Goal: Information Seeking & Learning: Learn about a topic

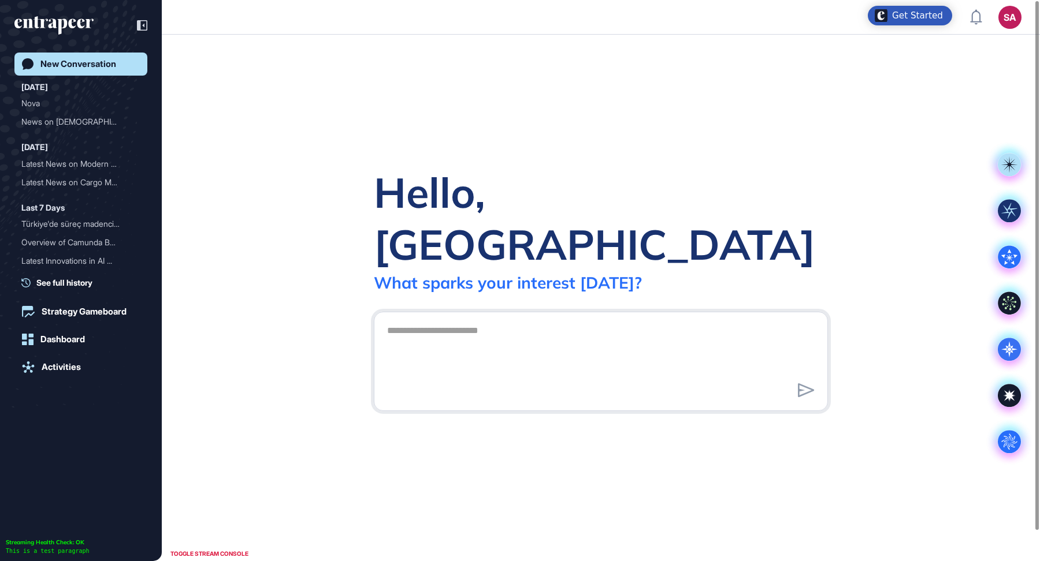
scroll to position [1, 1]
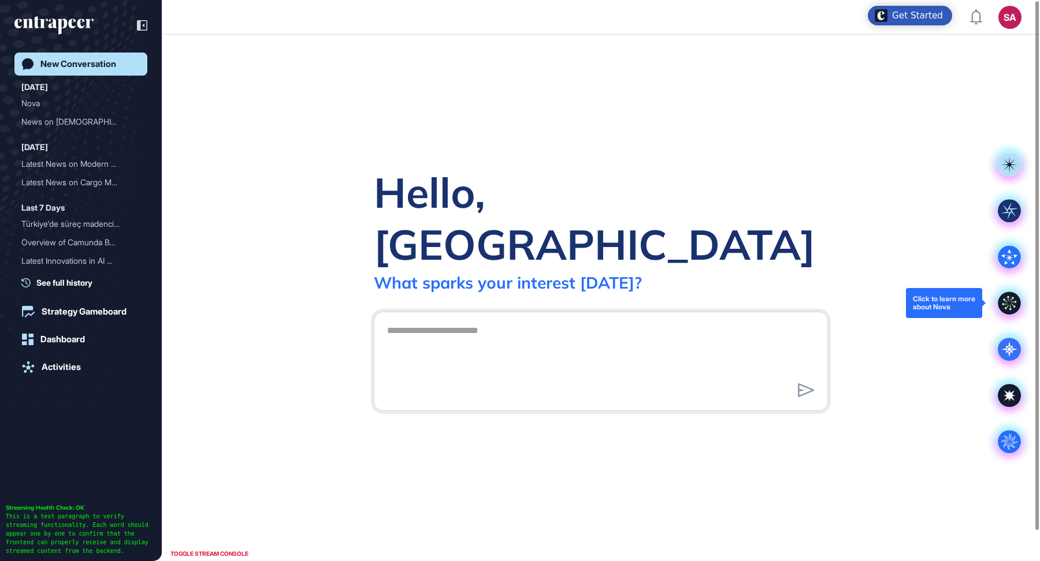
click at [1003, 295] on icon at bounding box center [1009, 303] width 23 height 23
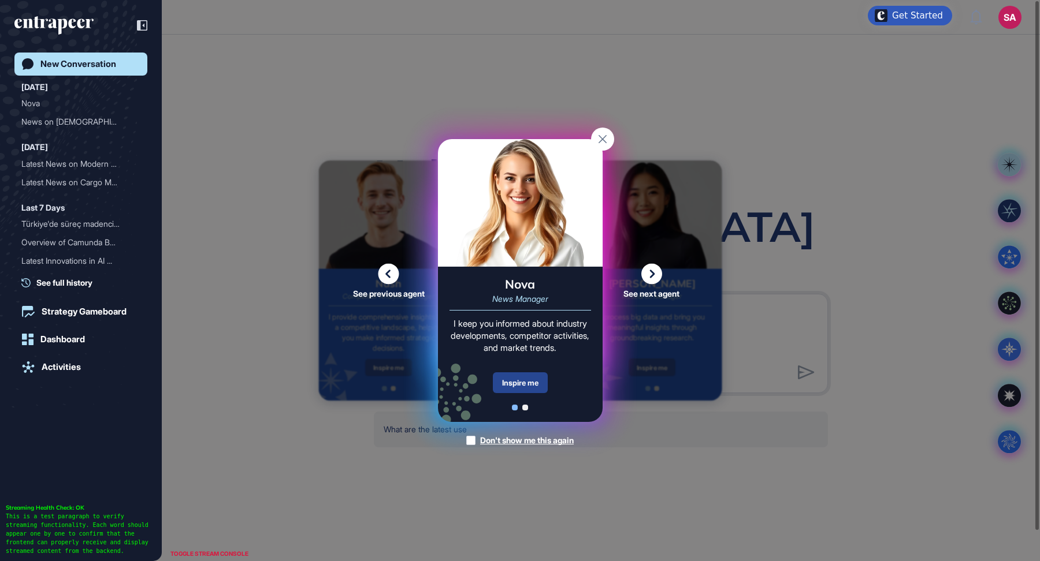
click at [526, 383] on div "Inspire me" at bounding box center [520, 383] width 55 height 21
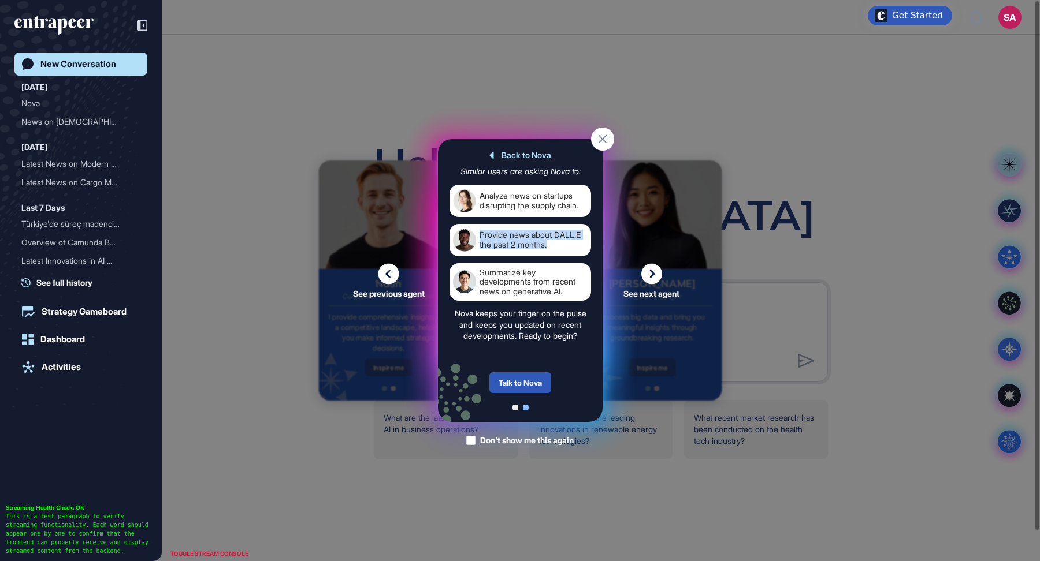
drag, startPoint x: 552, startPoint y: 245, endPoint x: 481, endPoint y: 233, distance: 72.5
click at [481, 233] on div "Provide news about DALL.E the past 2 months." at bounding box center [533, 240] width 108 height 23
copy div "Provide news about DALL.E the past 2 months."
click at [537, 378] on div "Talk to Nova" at bounding box center [520, 383] width 62 height 21
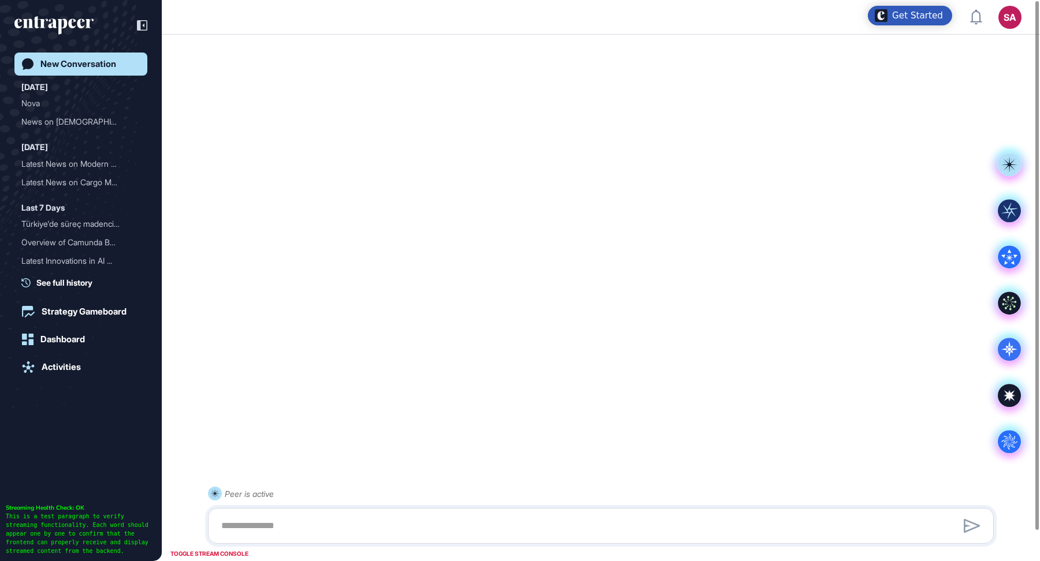
click at [442, 532] on div at bounding box center [600, 526] width 773 height 23
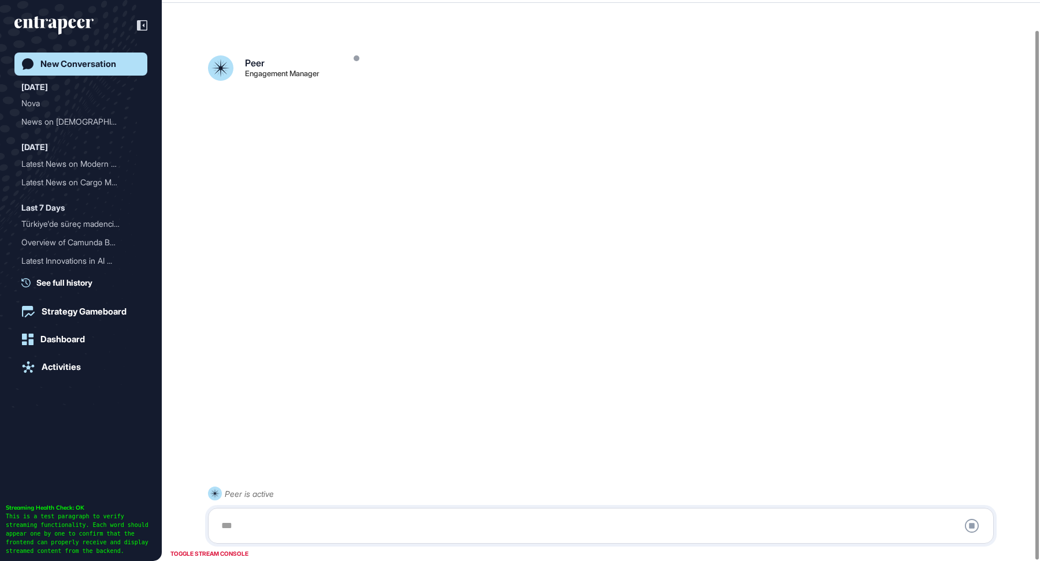
scroll to position [32, 0]
click at [463, 521] on div at bounding box center [600, 526] width 773 height 23
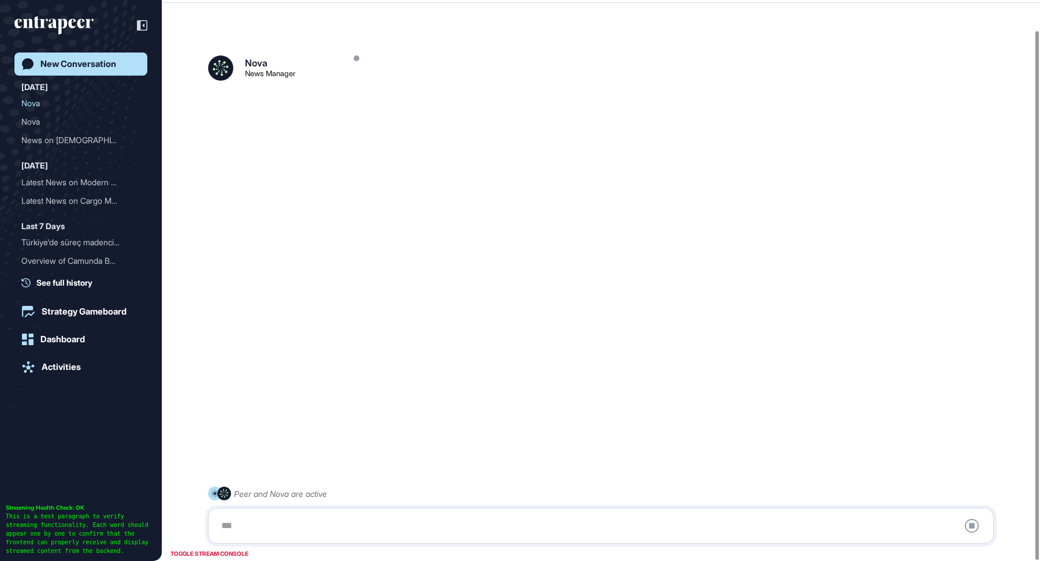
click at [267, 527] on div at bounding box center [600, 526] width 773 height 23
click at [243, 533] on div at bounding box center [600, 526] width 773 height 23
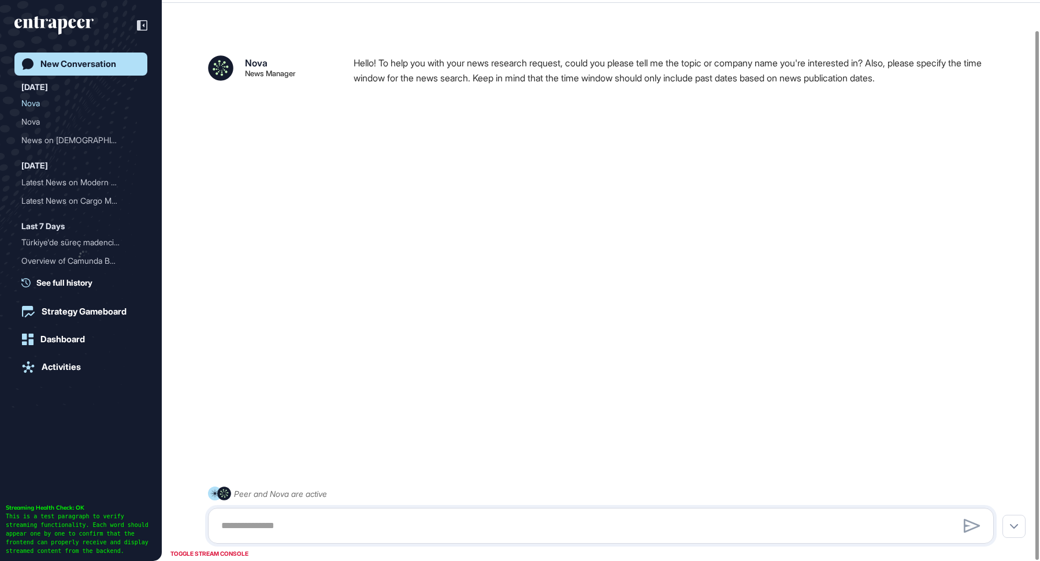
click at [245, 530] on div at bounding box center [600, 526] width 773 height 23
click at [245, 530] on textarea at bounding box center [600, 526] width 773 height 23
paste textarea "**********"
click at [423, 531] on textarea "**********" at bounding box center [600, 526] width 773 height 23
drag, startPoint x: 420, startPoint y: 530, endPoint x: 378, endPoint y: 530, distance: 42.2
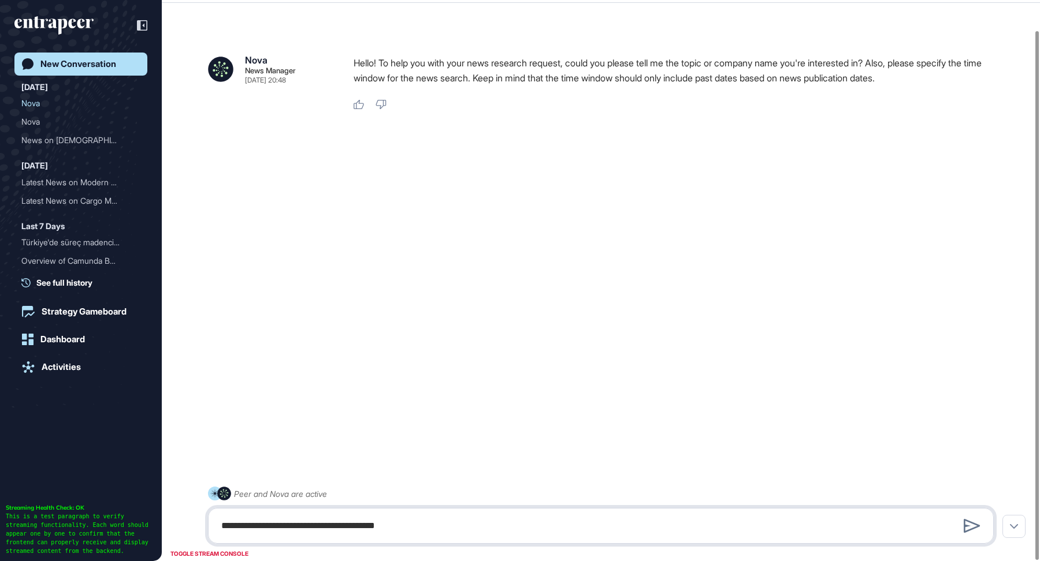
click at [378, 530] on textarea "**********" at bounding box center [600, 526] width 773 height 23
drag, startPoint x: 340, startPoint y: 526, endPoint x: 309, endPoint y: 526, distance: 31.2
click at [309, 526] on textarea "**********" at bounding box center [600, 526] width 773 height 23
paste textarea "**********"
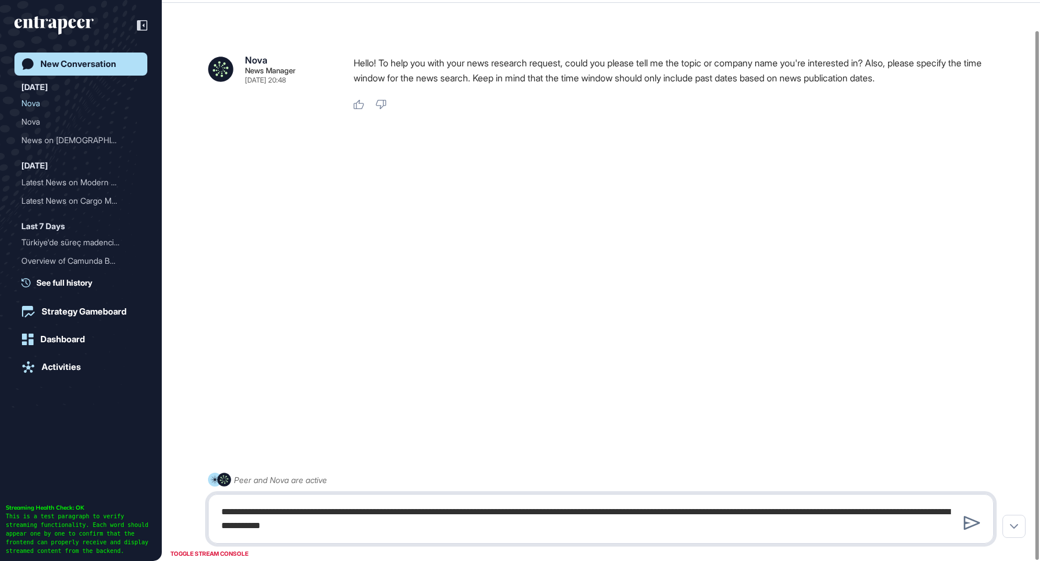
type textarea "**********"
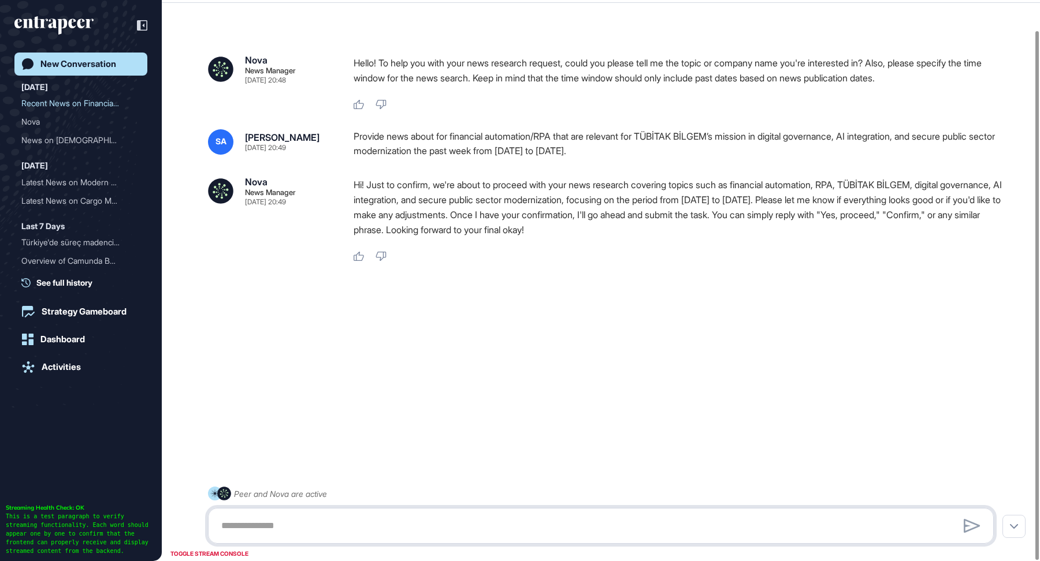
click at [433, 519] on textarea at bounding box center [600, 526] width 773 height 23
type textarea "**********"
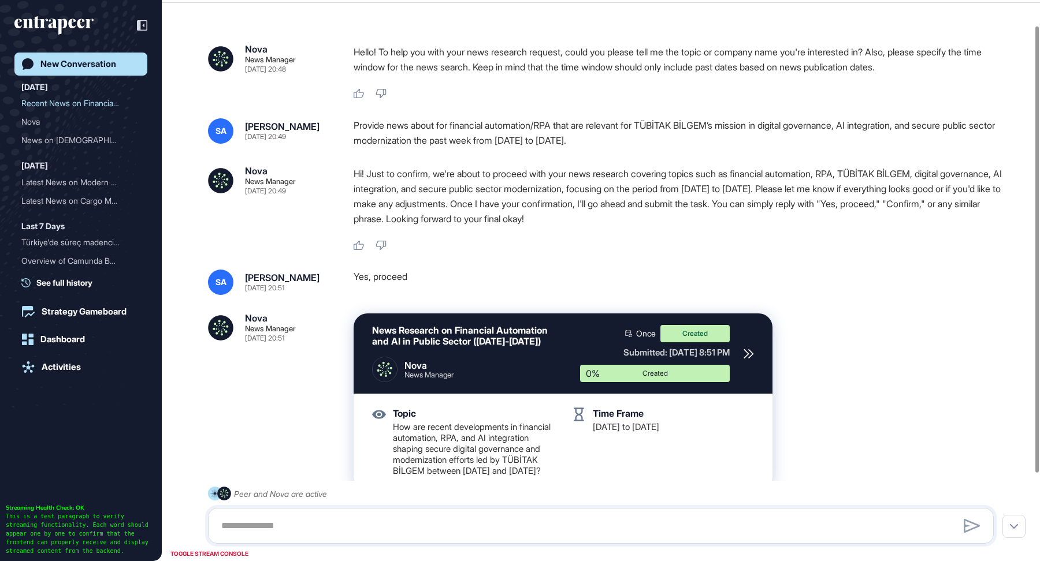
scroll to position [142, 0]
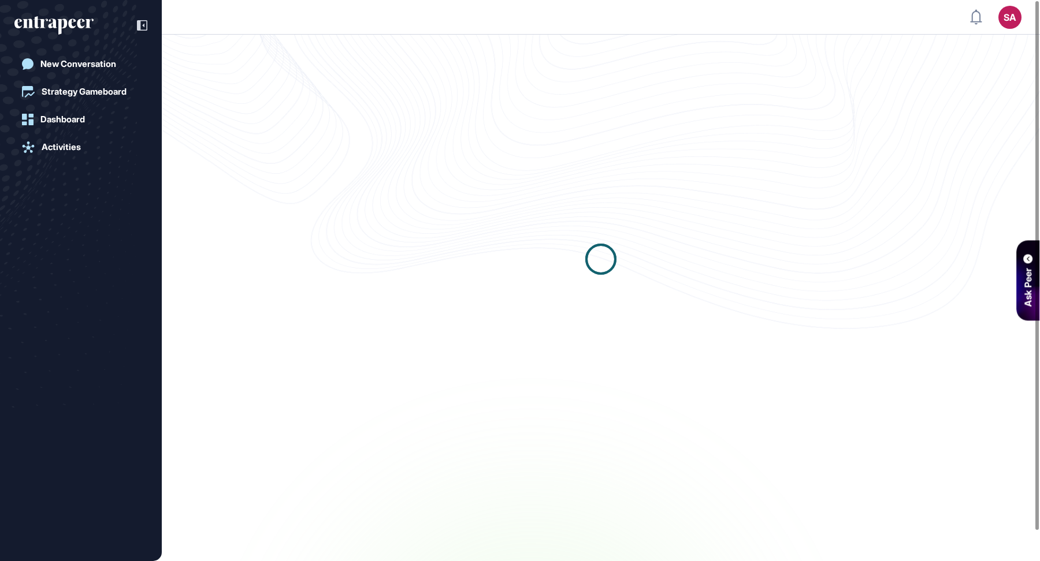
scroll to position [5, 1]
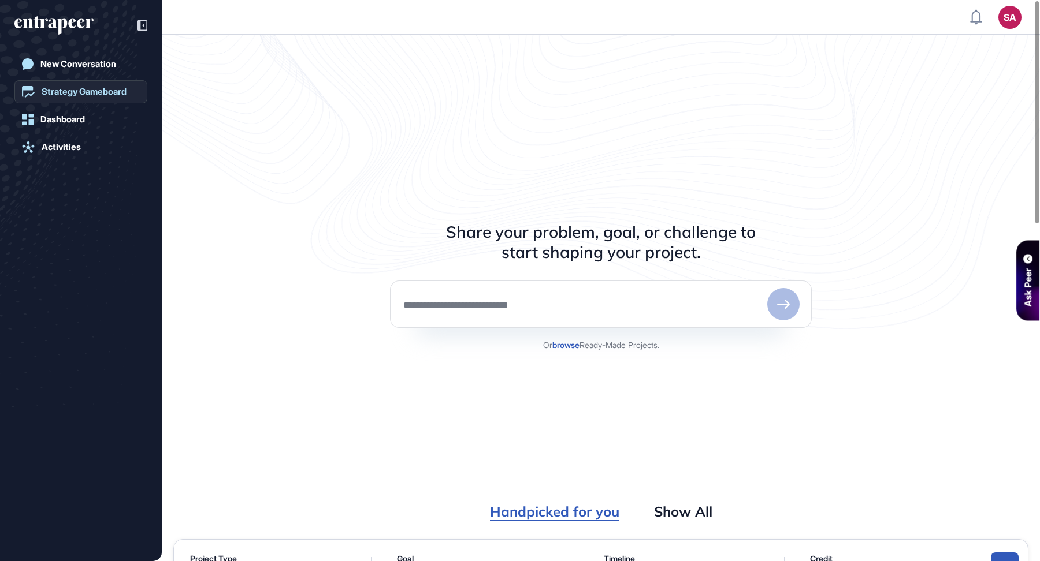
click at [119, 94] on div "Strategy Gameboard" at bounding box center [84, 92] width 85 height 10
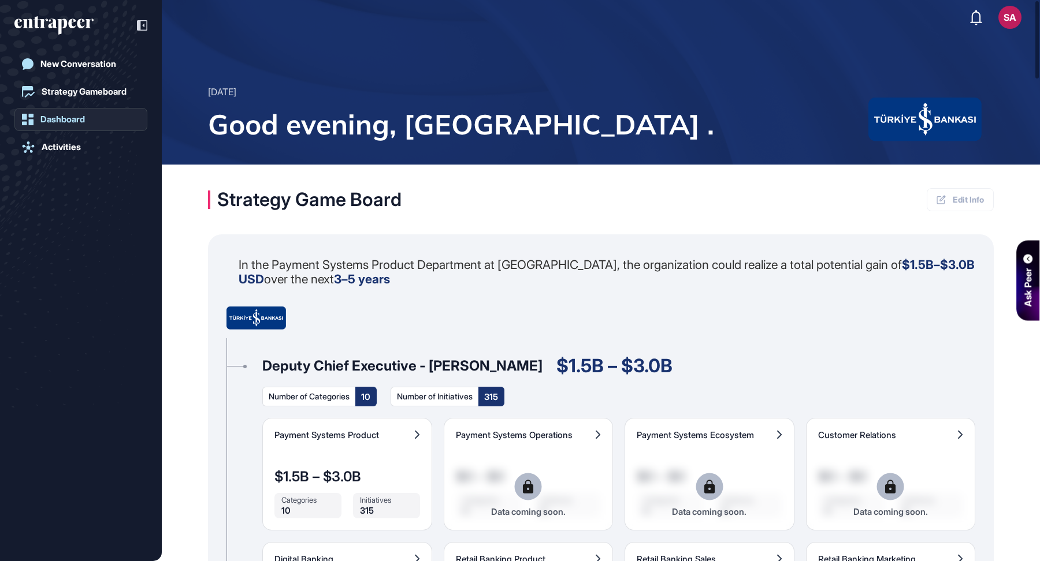
click at [70, 113] on link "Dashboard" at bounding box center [80, 119] width 133 height 23
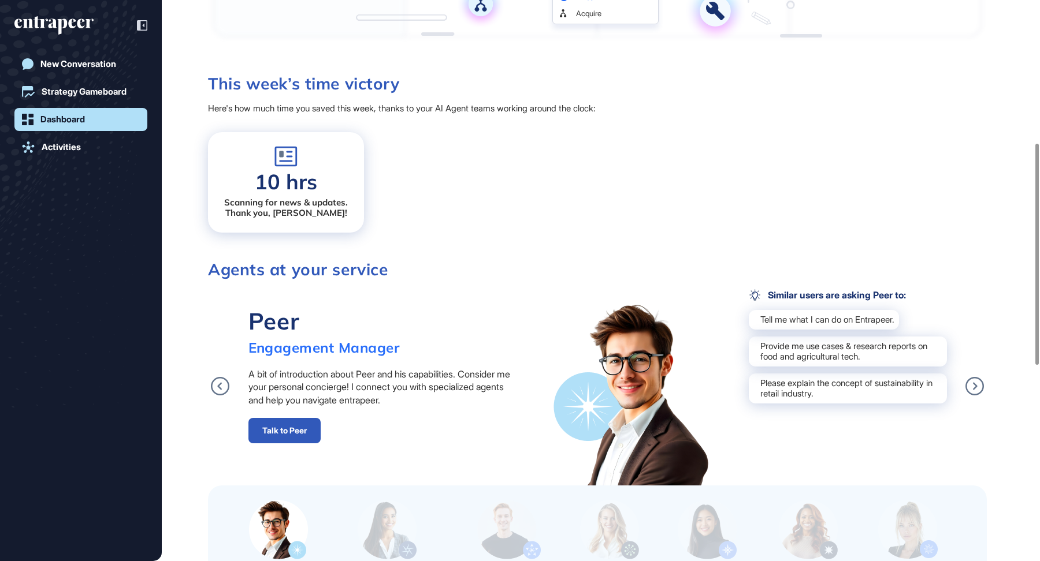
scroll to position [576, 0]
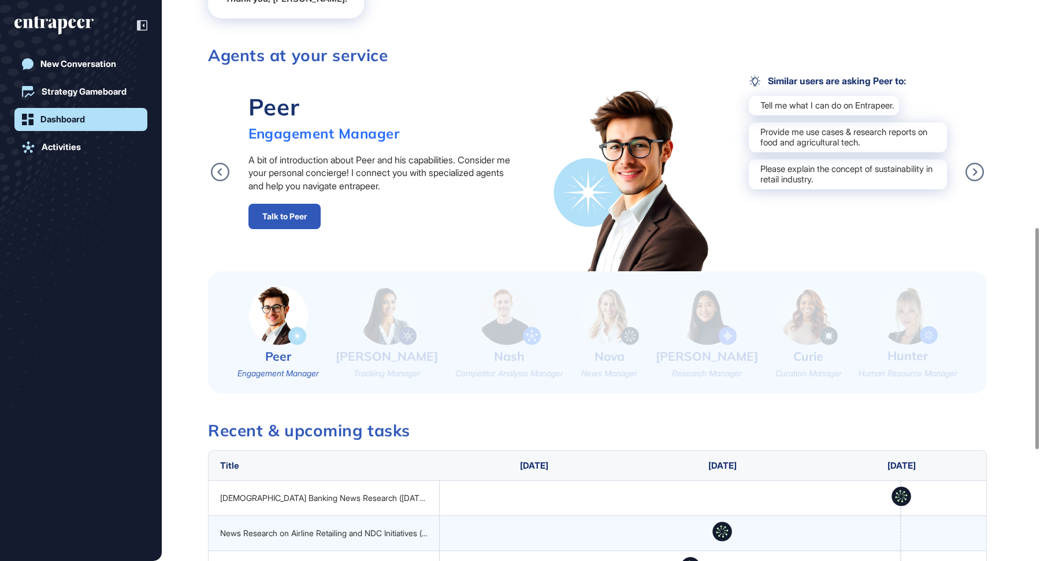
click at [393, 329] on img at bounding box center [387, 315] width 59 height 59
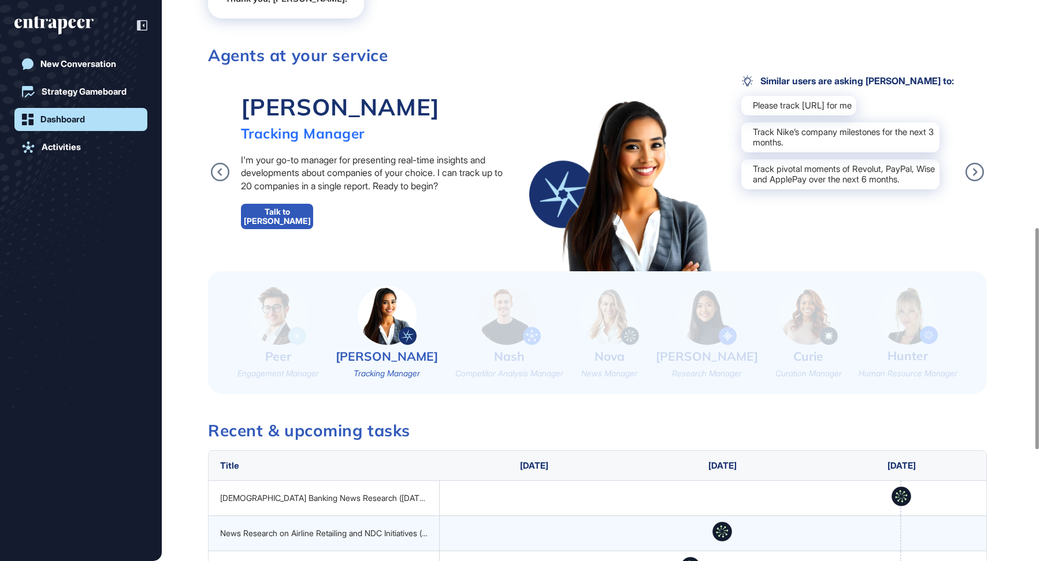
click at [693, 322] on img at bounding box center [707, 315] width 59 height 59
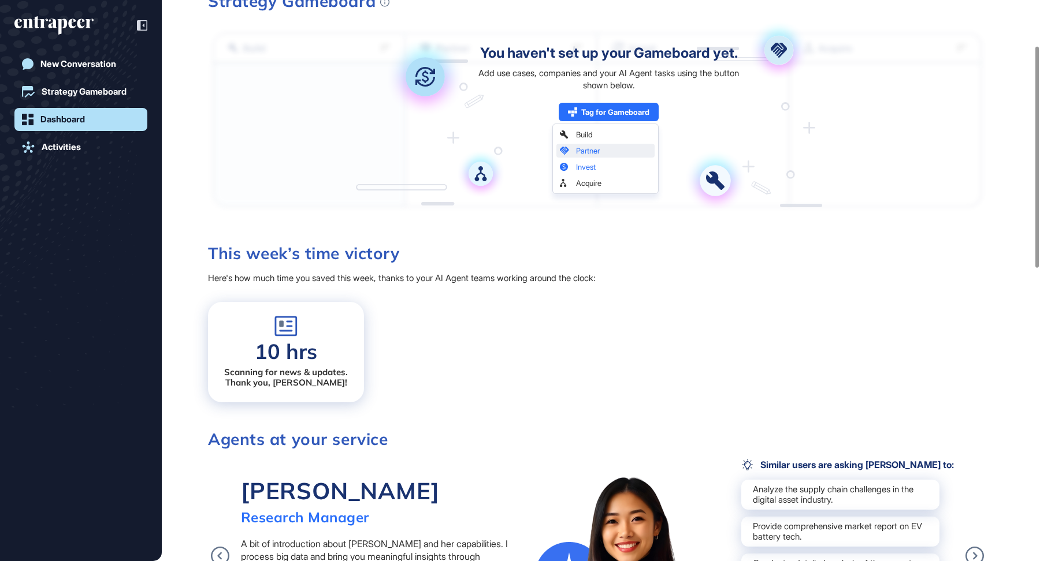
scroll to position [0, 0]
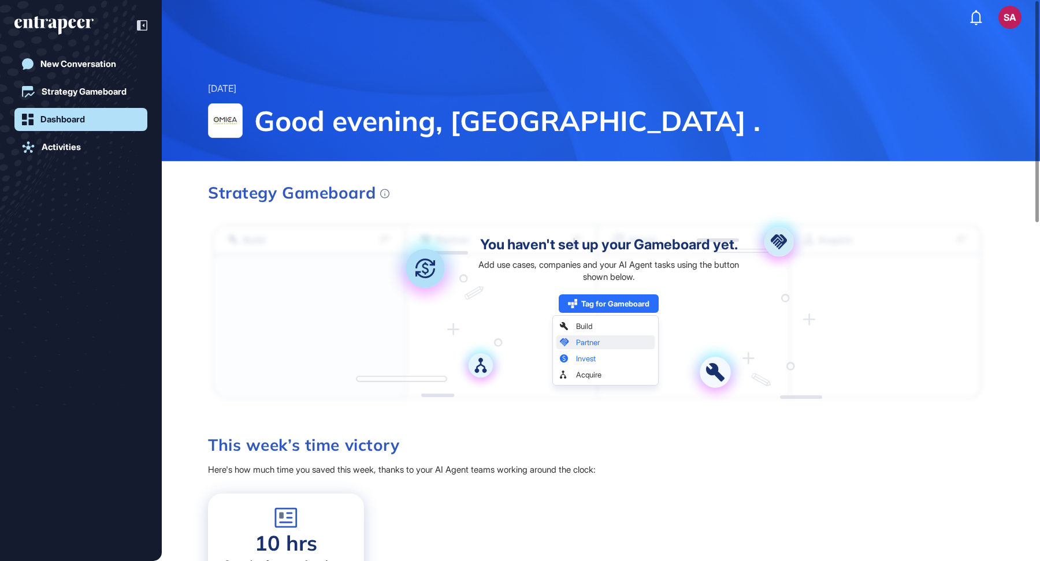
click at [29, 20] on icon "entrapeer-logo" at bounding box center [28, 23] width 10 height 9
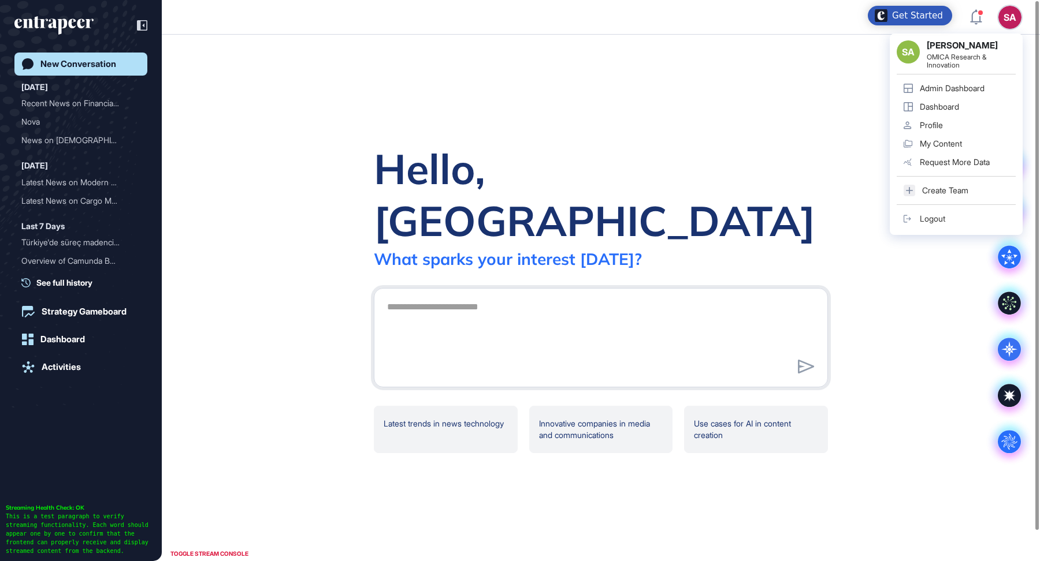
click at [961, 85] on div "Admin Dashboard" at bounding box center [952, 88] width 65 height 9
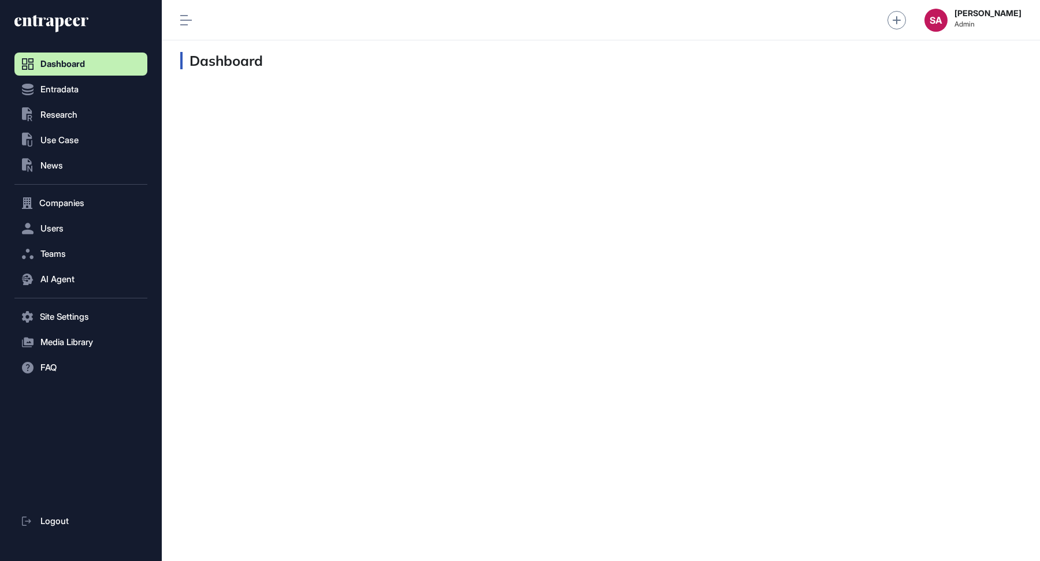
scroll to position [1, 1]
click at [60, 117] on span "Research" at bounding box center [58, 114] width 37 height 9
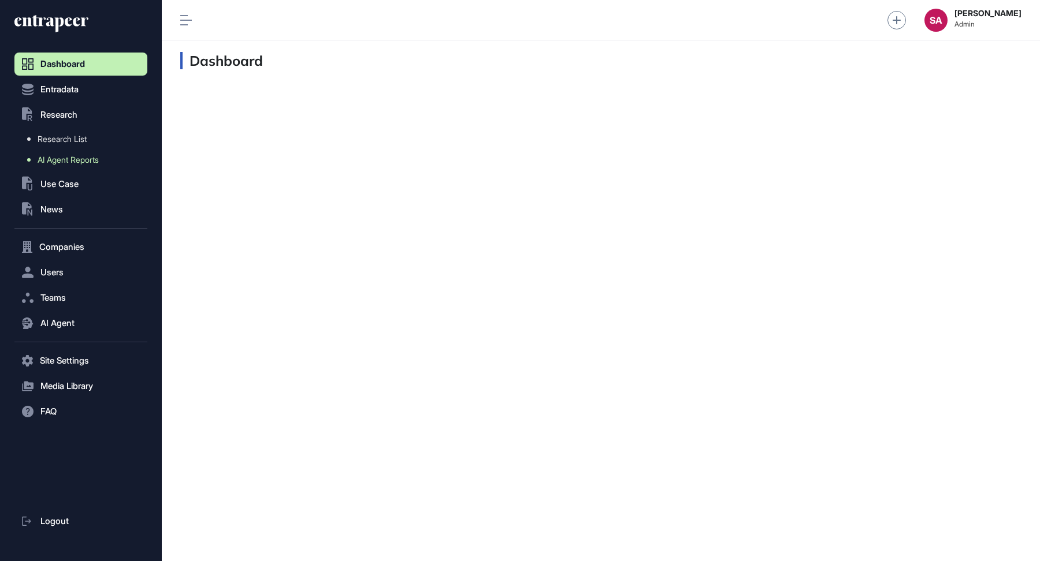
click at [77, 162] on span "AI Agent Reports" at bounding box center [68, 159] width 61 height 9
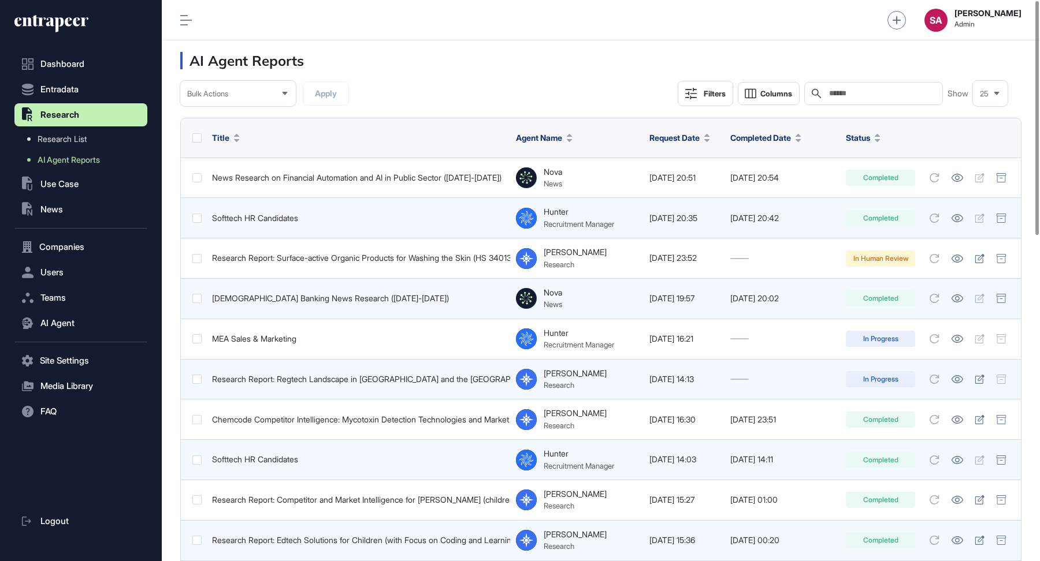
click at [769, 142] on span "Completed Date" at bounding box center [760, 138] width 61 height 10
click at [774, 181] on span "Sort Descending" at bounding box center [779, 185] width 46 height 10
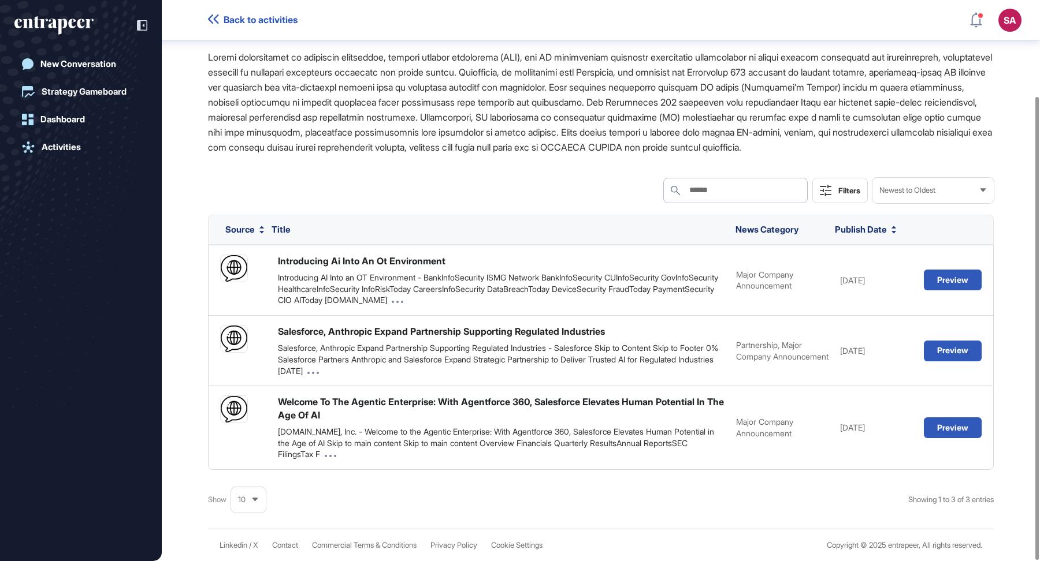
scroll to position [119, 0]
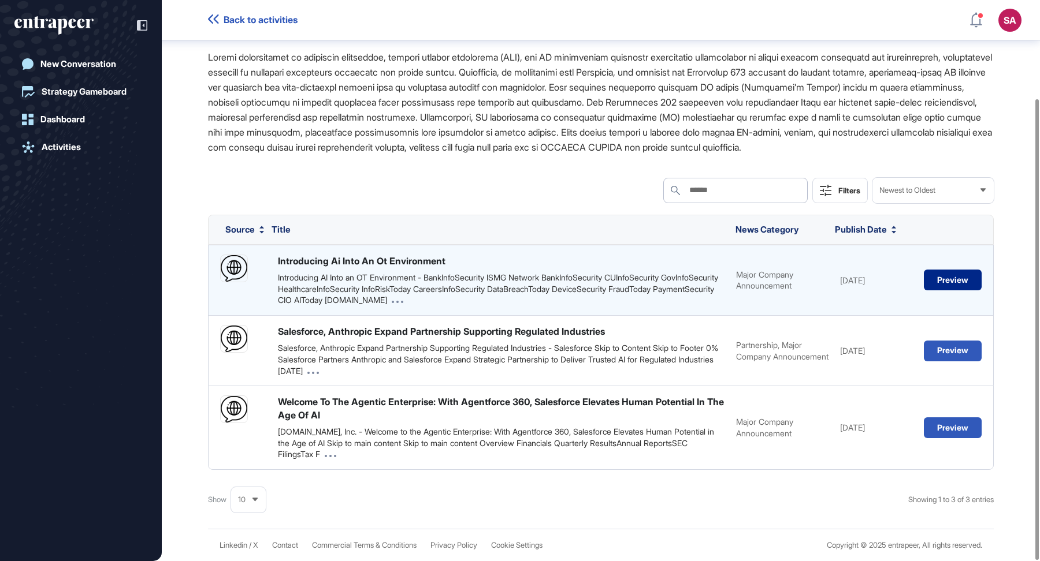
click at [956, 284] on button "Preview" at bounding box center [953, 280] width 58 height 21
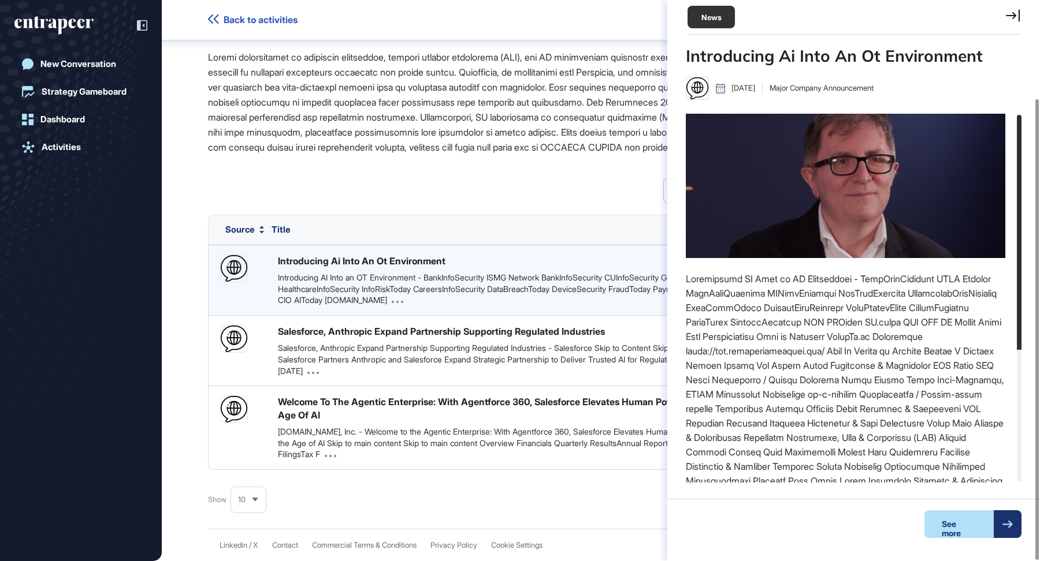
scroll to position [5, 1]
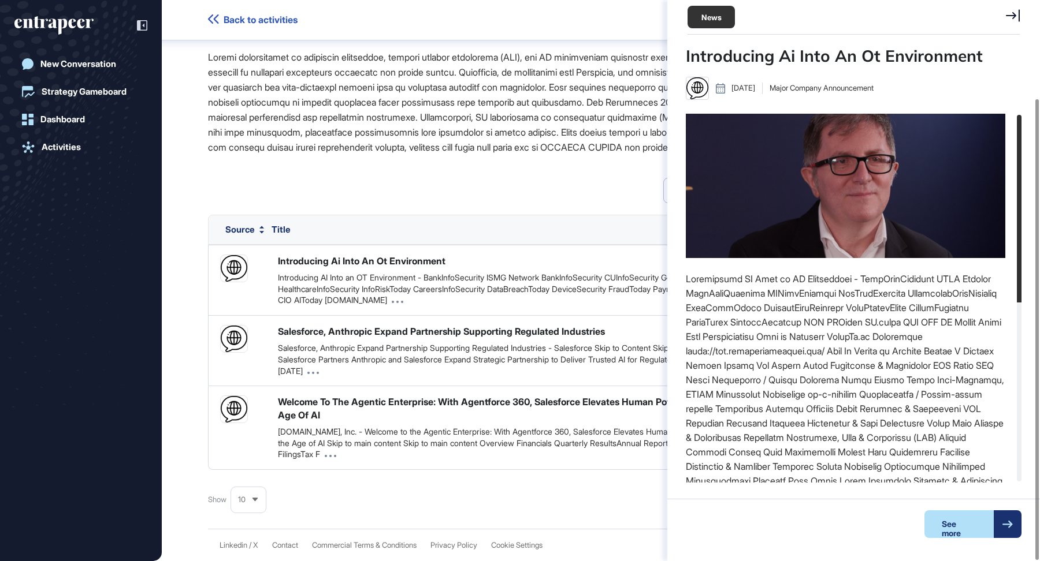
click at [628, 150] on p at bounding box center [601, 102] width 786 height 105
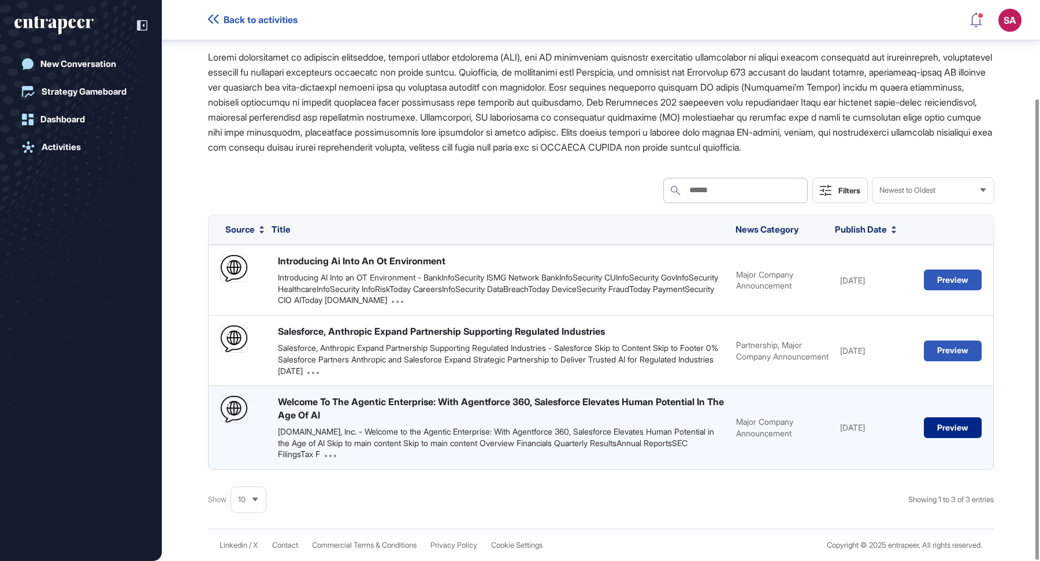
click at [946, 425] on button "Preview" at bounding box center [953, 428] width 58 height 21
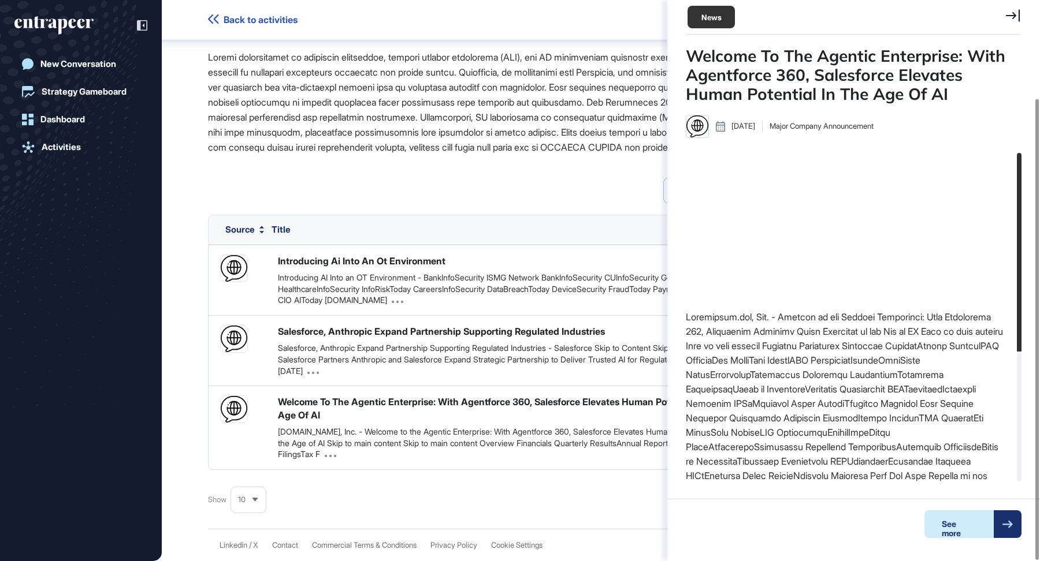
click at [955, 512] on div "See more" at bounding box center [958, 525] width 69 height 28
click at [1016, 16] on icon at bounding box center [1013, 15] width 14 height 13
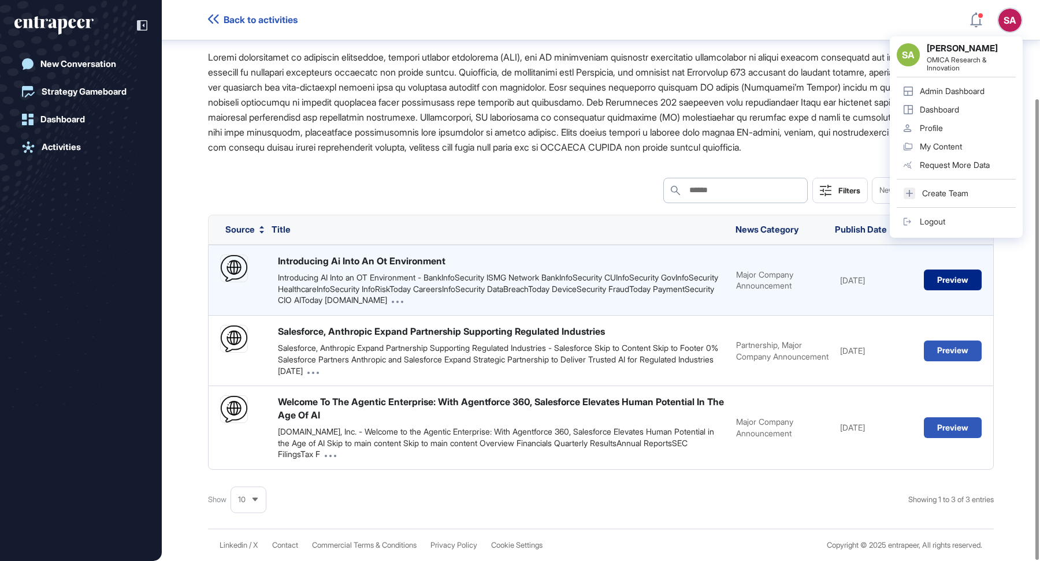
click at [959, 281] on button "Preview" at bounding box center [953, 280] width 58 height 21
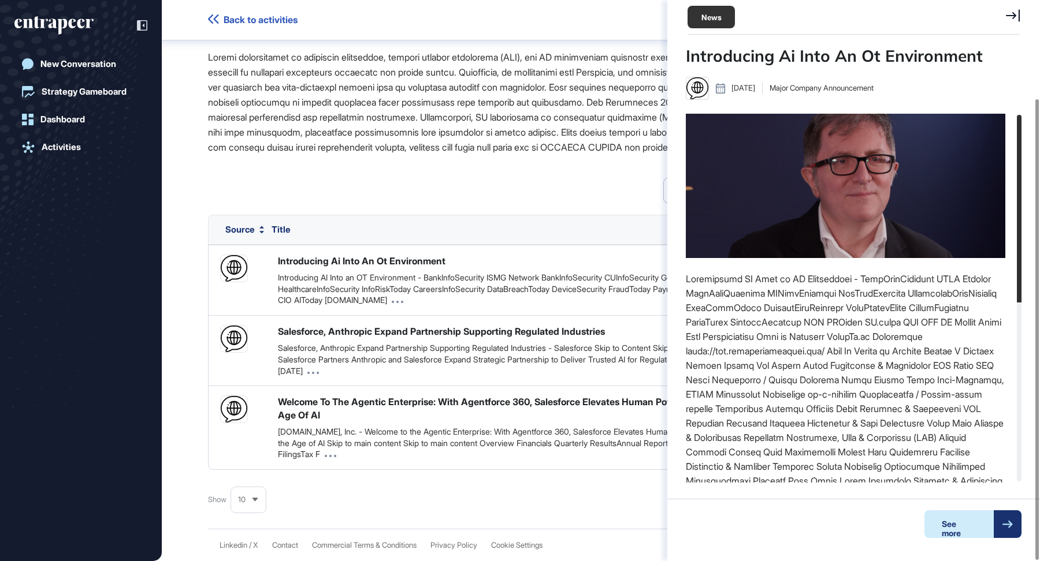
click at [955, 527] on div "See more" at bounding box center [958, 525] width 69 height 28
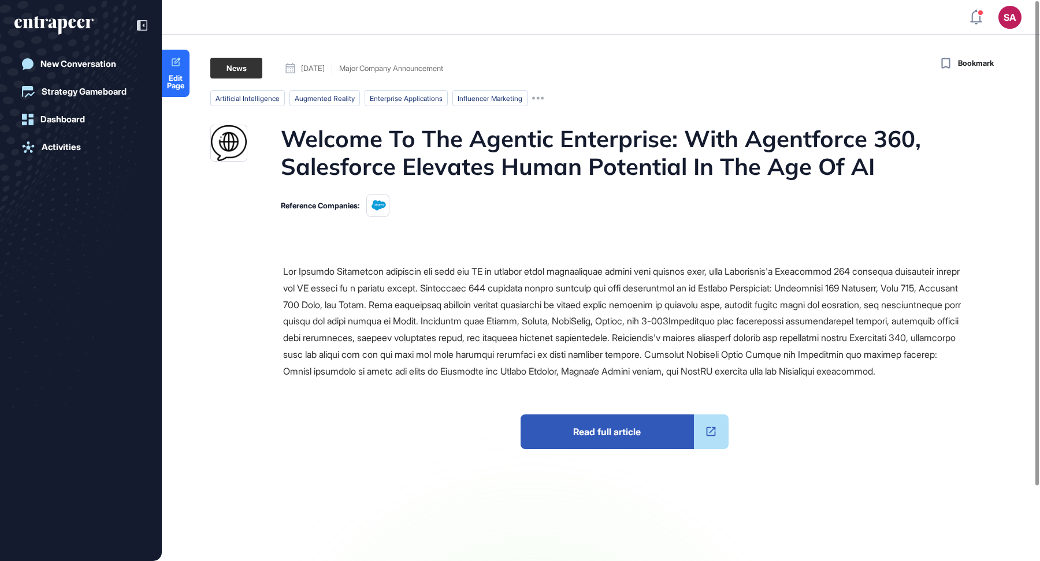
click at [652, 449] on span "Read full article" at bounding box center [606, 432] width 173 height 35
click at [639, 439] on span "Read full article" at bounding box center [606, 432] width 173 height 35
